Goal: Task Accomplishment & Management: Use online tool/utility

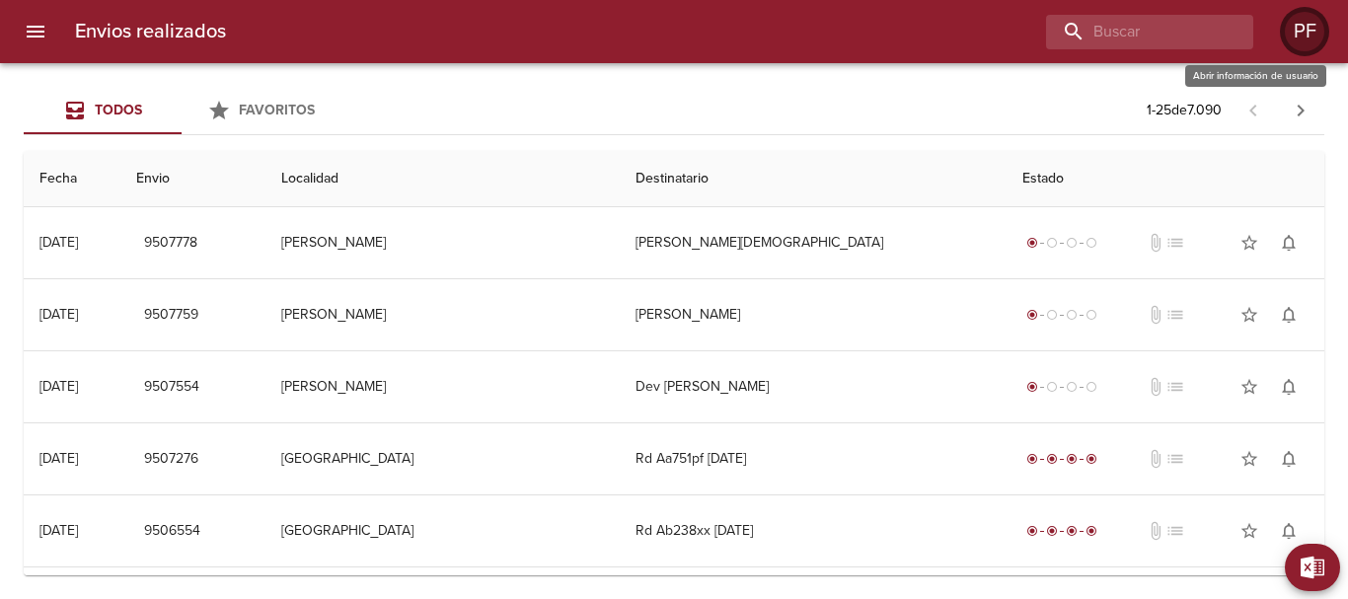
click at [1293, 13] on div at bounding box center [1304, 31] width 49 height 49
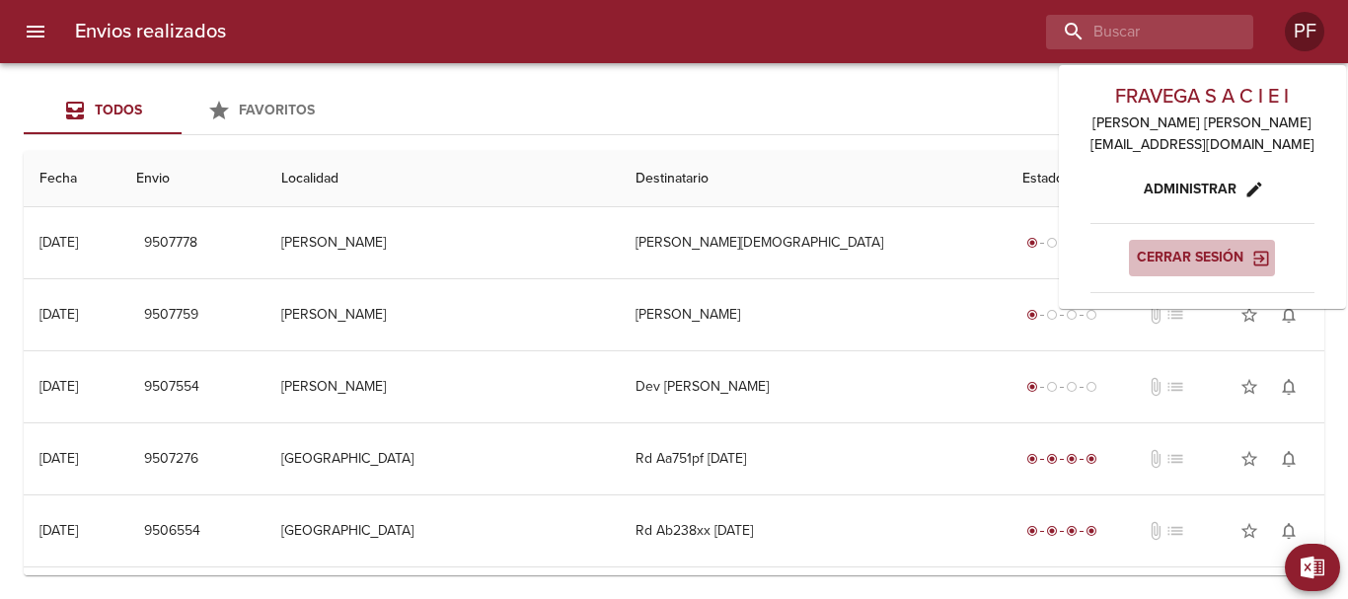
click at [1208, 247] on span "Cerrar sesión" at bounding box center [1202, 258] width 130 height 25
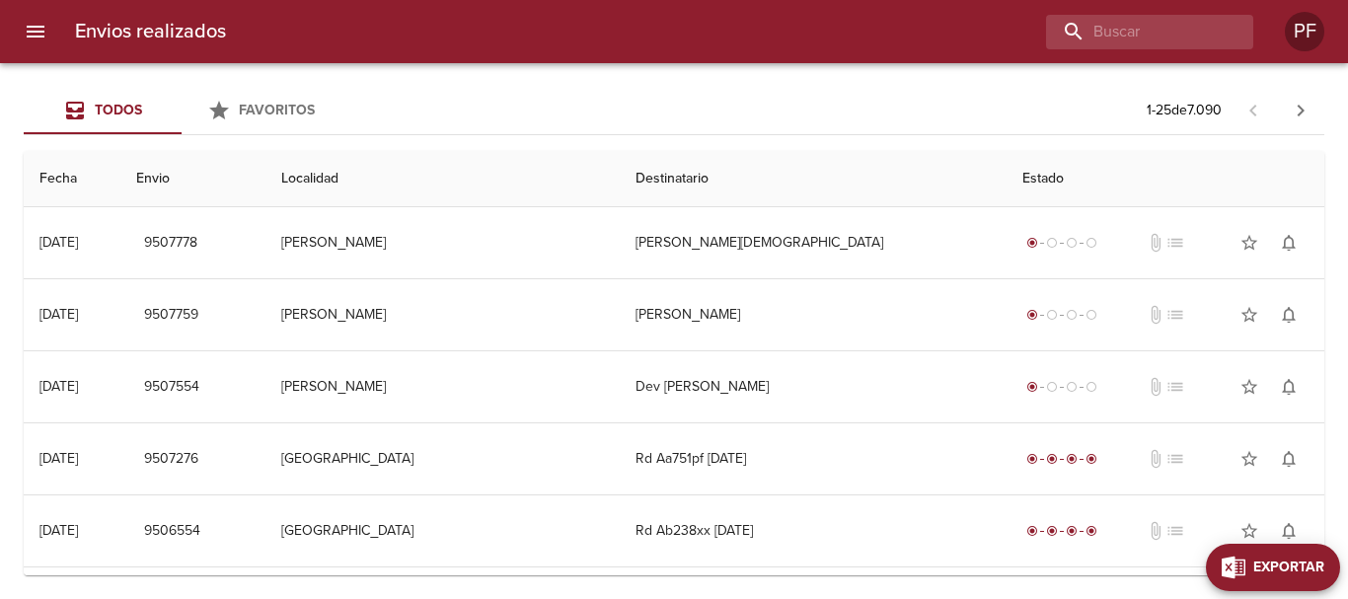
click at [1331, 568] on button "Exportar" at bounding box center [1273, 567] width 134 height 47
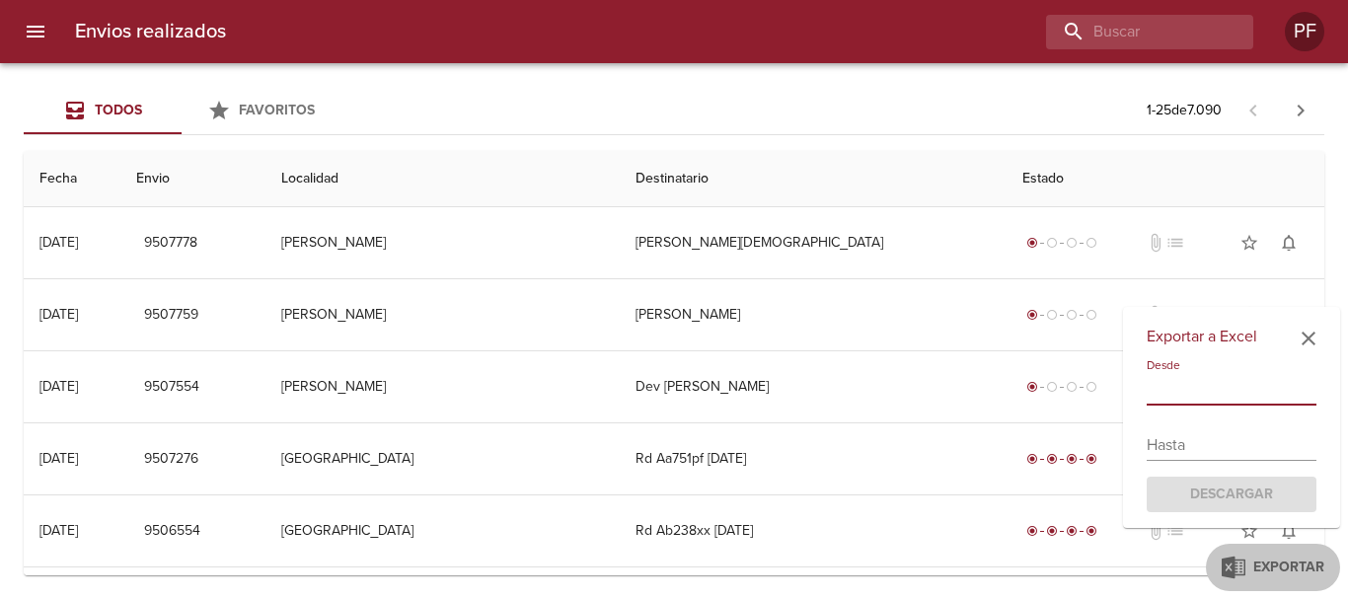
click at [1193, 400] on input "text" at bounding box center [1232, 390] width 170 height 32
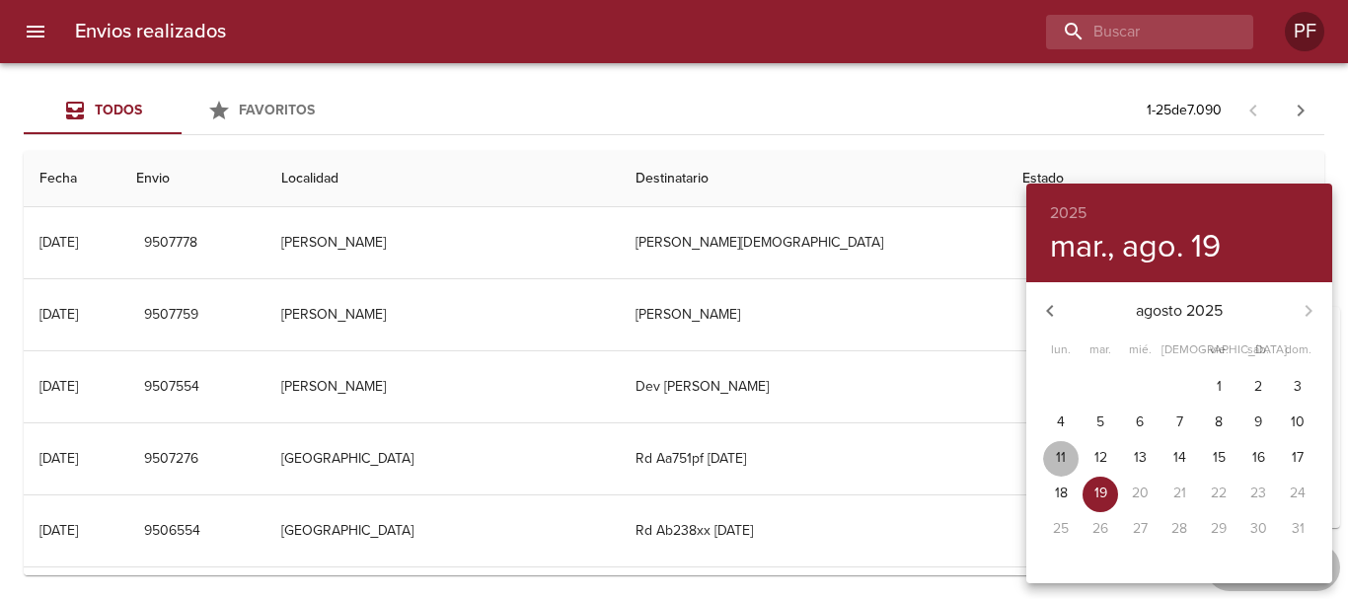
click at [1068, 454] on span "11" at bounding box center [1061, 458] width 36 height 20
type input "[DATE]"
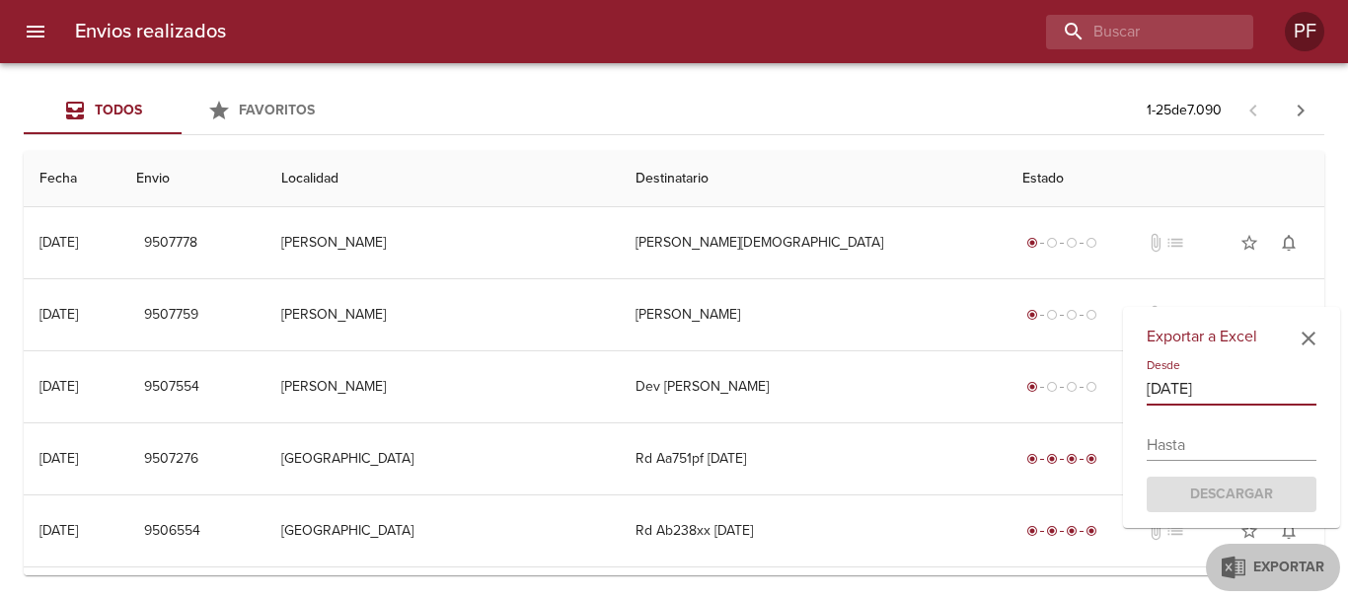
click at [1211, 433] on input "text" at bounding box center [1232, 445] width 170 height 32
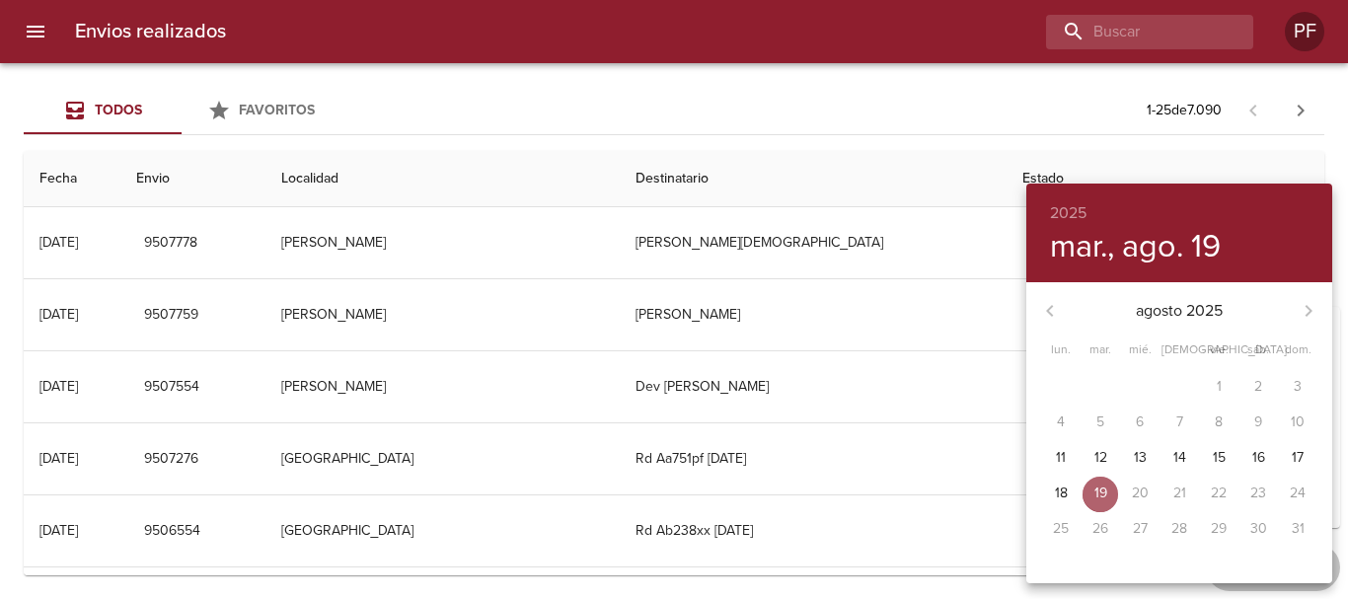
click at [1082, 495] on div "19" at bounding box center [1100, 495] width 39 height 36
type input "19/08/2025"
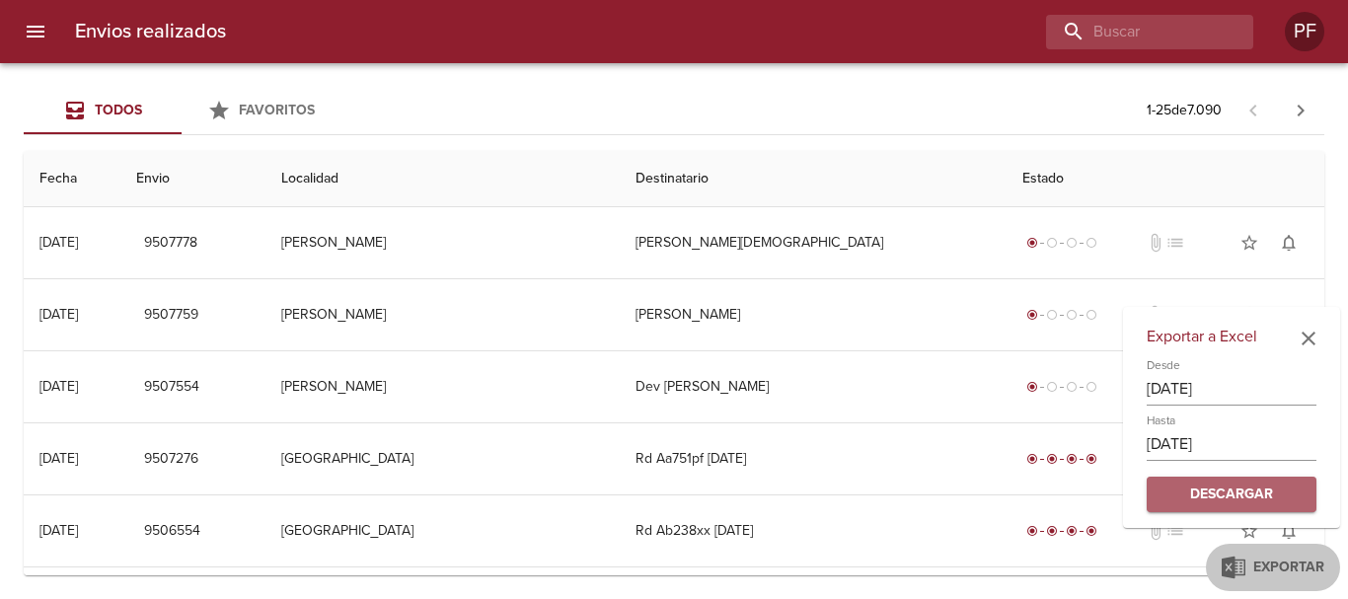
click at [1211, 496] on span "Descargar" at bounding box center [1232, 495] width 138 height 25
